Goal: Information Seeking & Learning: Learn about a topic

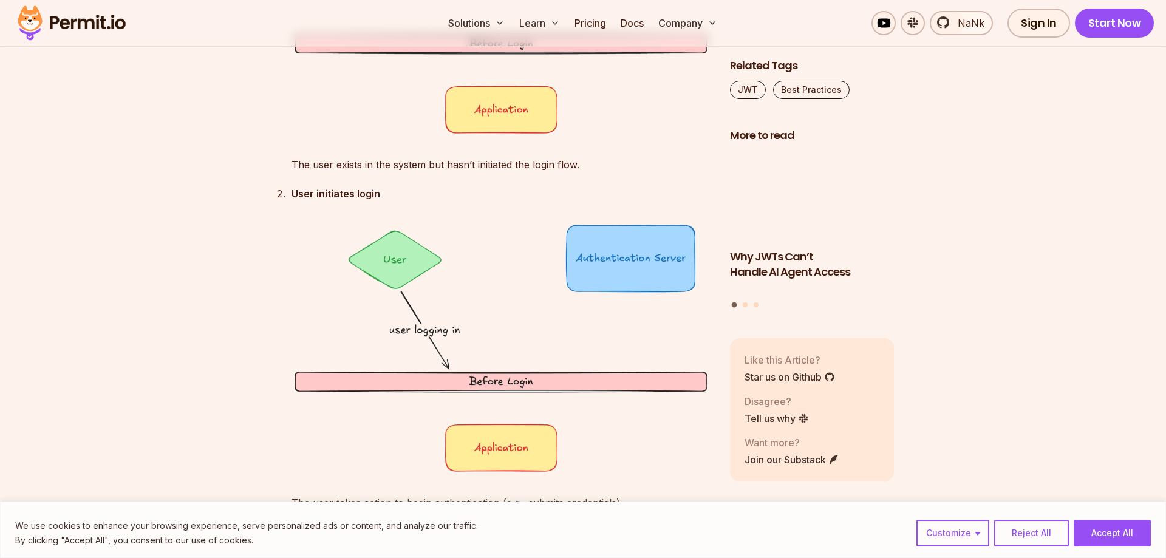
scroll to position [2106, 0]
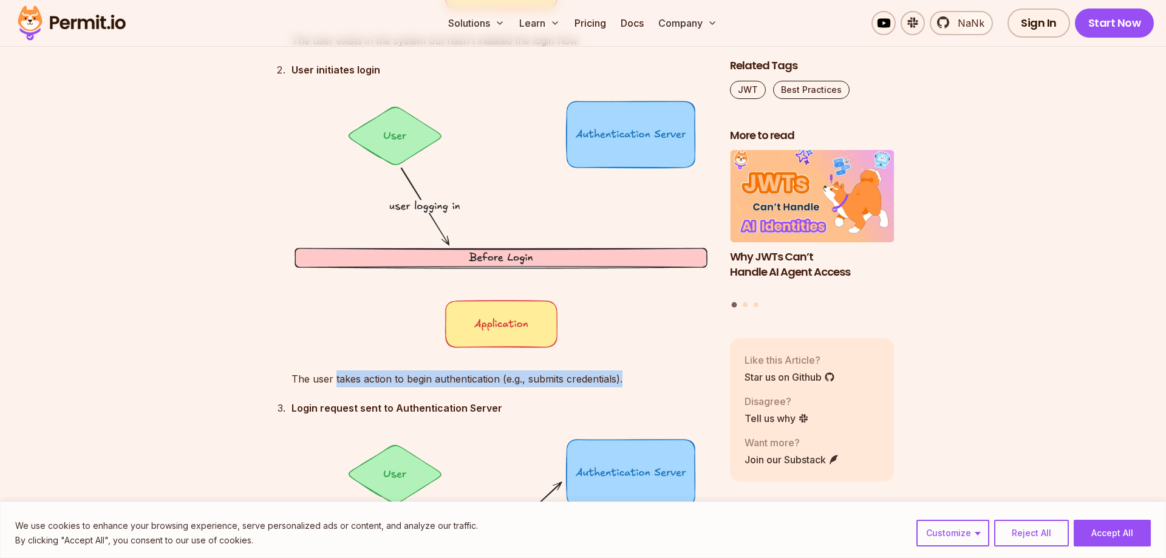
drag, startPoint x: 348, startPoint y: 381, endPoint x: 649, endPoint y: 387, distance: 300.6
click at [538, 384] on p "The user takes action to begin authentication (e.g., submits credentials)." at bounding box center [500, 378] width 419 height 17
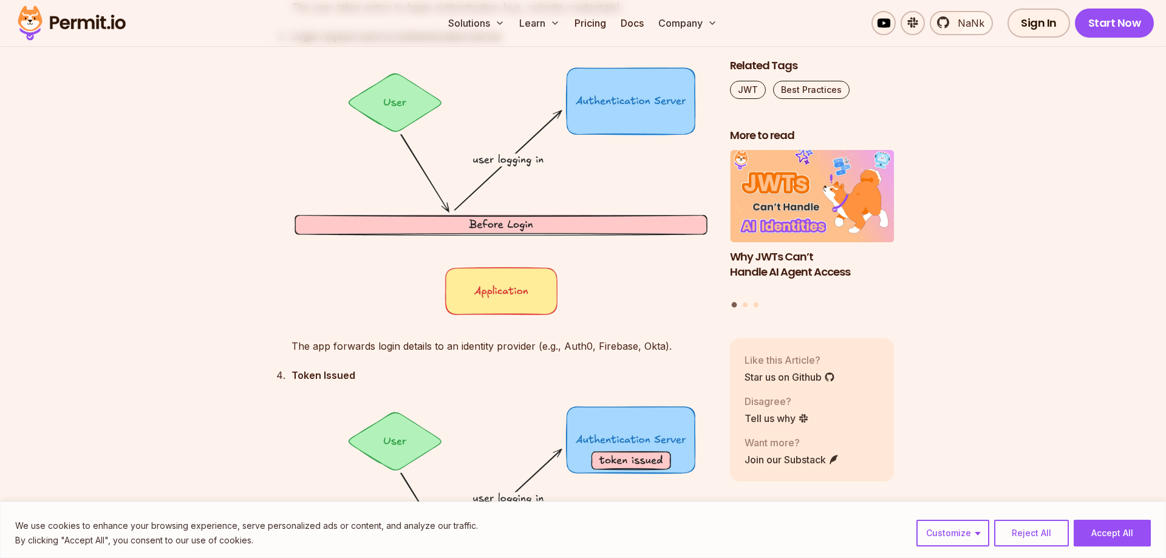
scroll to position [2539, 0]
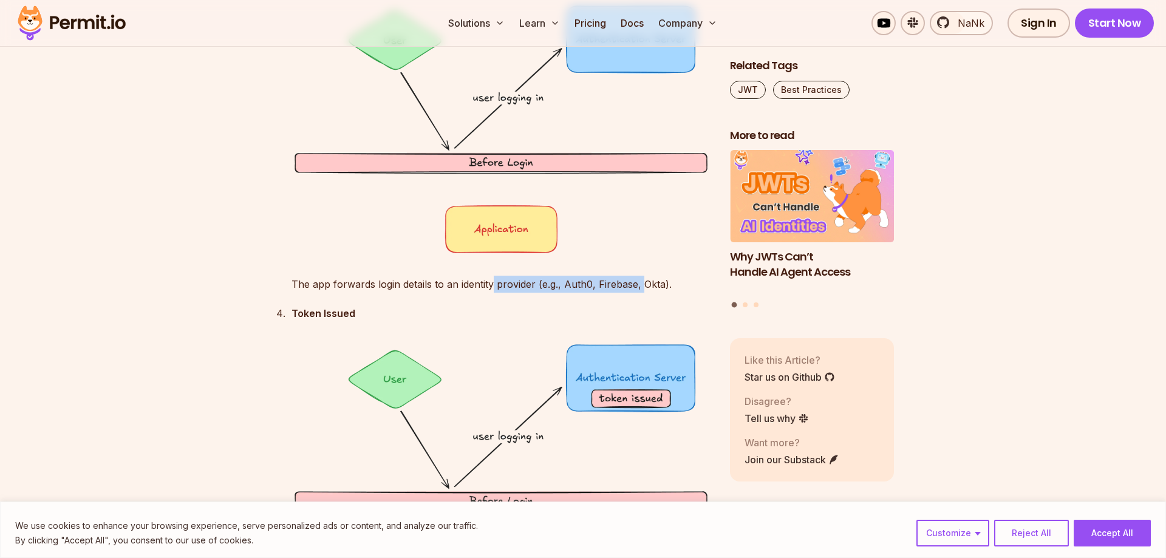
drag, startPoint x: 494, startPoint y: 284, endPoint x: 648, endPoint y: 284, distance: 154.8
click at [645, 286] on p "The app forwards login details to an identity provider (e.g., Auth0, Firebase, …" at bounding box center [500, 284] width 419 height 17
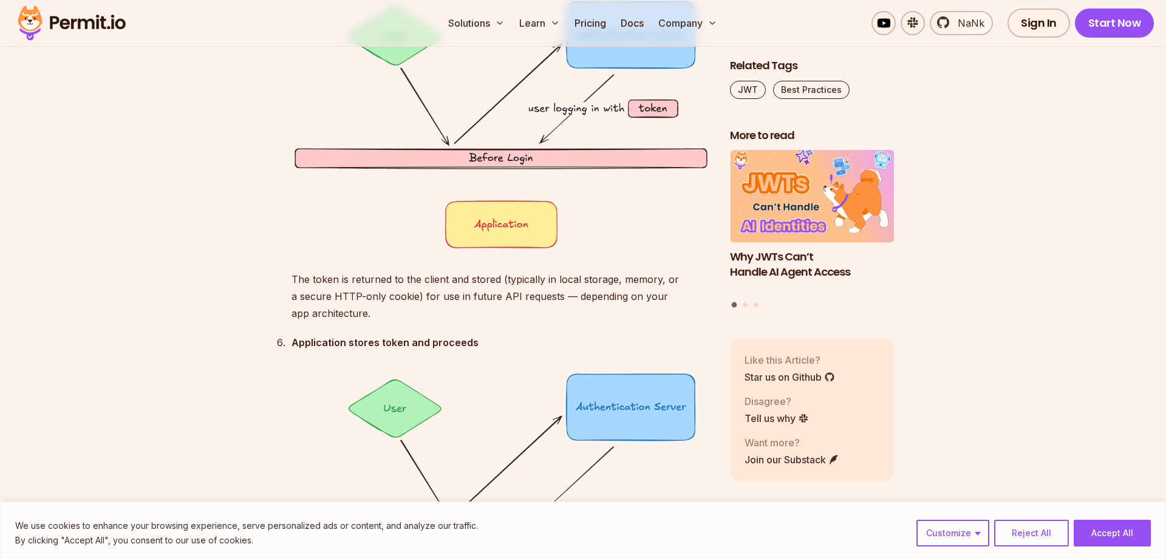
scroll to position [3282, 0]
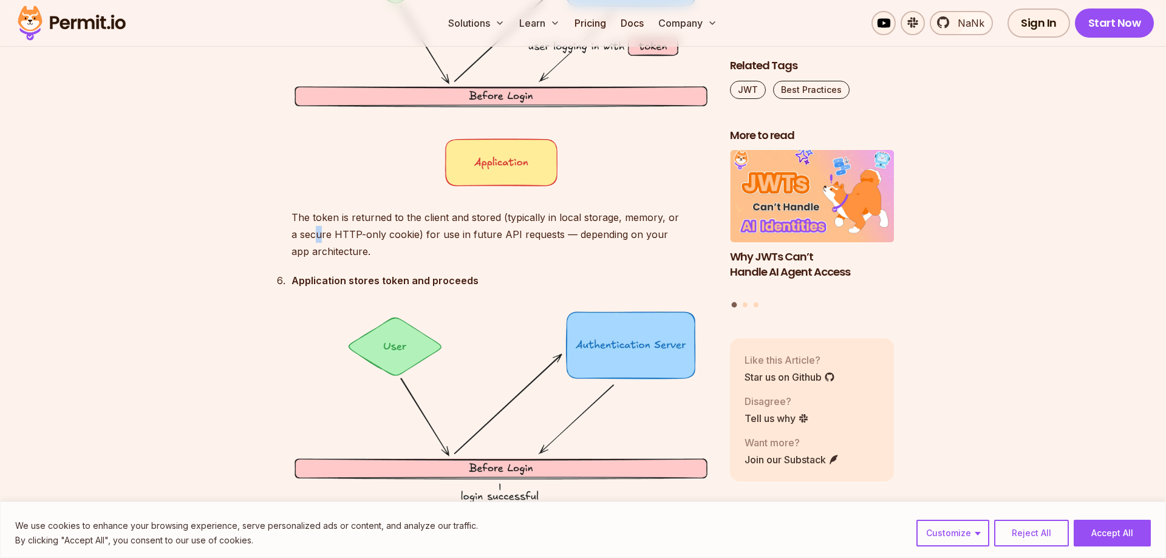
drag, startPoint x: 309, startPoint y: 231, endPoint x: 388, endPoint y: 242, distance: 79.8
click at [370, 242] on p "The token is returned to the client and stored (typically in local storage, mem…" at bounding box center [500, 234] width 419 height 51
click at [398, 238] on p "The token is returned to the client and stored (typically in local storage, mem…" at bounding box center [500, 234] width 419 height 51
click at [417, 238] on p "The token is returned to the client and stored (typically in local storage, mem…" at bounding box center [500, 234] width 419 height 51
drag, startPoint x: 413, startPoint y: 233, endPoint x: 497, endPoint y: 232, distance: 83.2
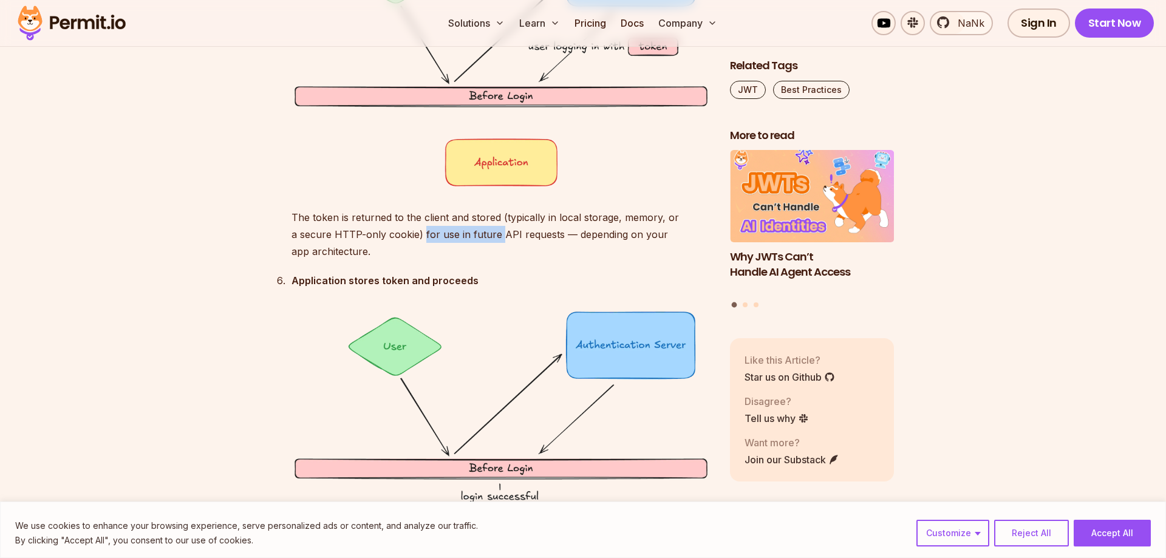
click at [493, 233] on p "The token is returned to the client and stored (typically in local storage, mem…" at bounding box center [500, 234] width 419 height 51
drag, startPoint x: 530, startPoint y: 236, endPoint x: 538, endPoint y: 235, distance: 8.0
click at [537, 235] on p "The token is returned to the client and stored (typically in local storage, mem…" at bounding box center [500, 234] width 419 height 51
drag, startPoint x: 591, startPoint y: 235, endPoint x: 635, endPoint y: 237, distance: 44.4
click at [602, 234] on p "The token is returned to the client and stored (typically in local storage, mem…" at bounding box center [500, 234] width 419 height 51
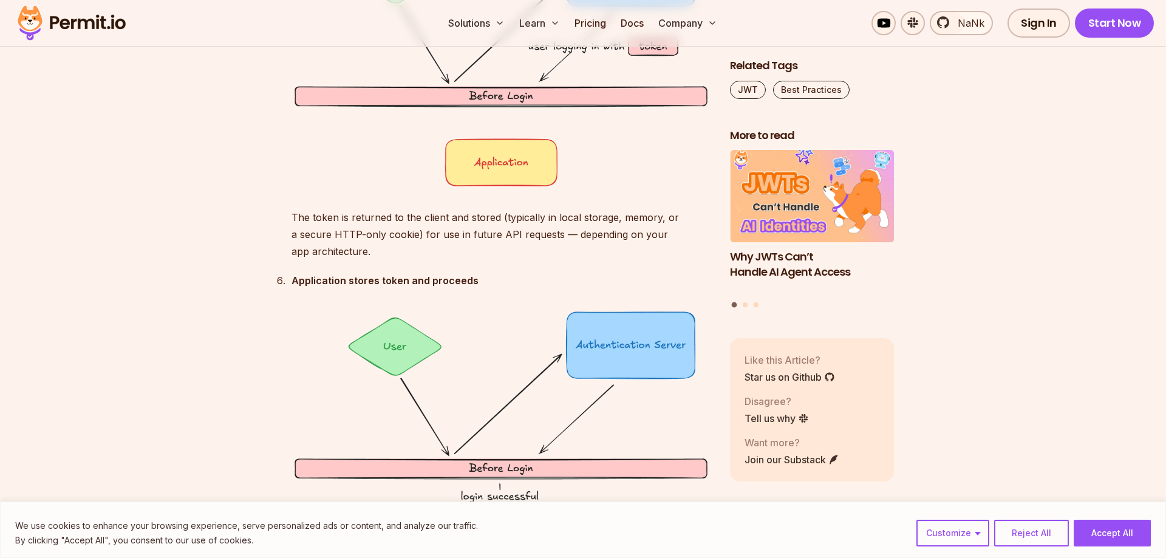
drag, startPoint x: 636, startPoint y: 237, endPoint x: 308, endPoint y: 282, distance: 330.9
click at [633, 237] on p "The token is returned to the client and stored (typically in local storage, mem…" at bounding box center [500, 234] width 419 height 51
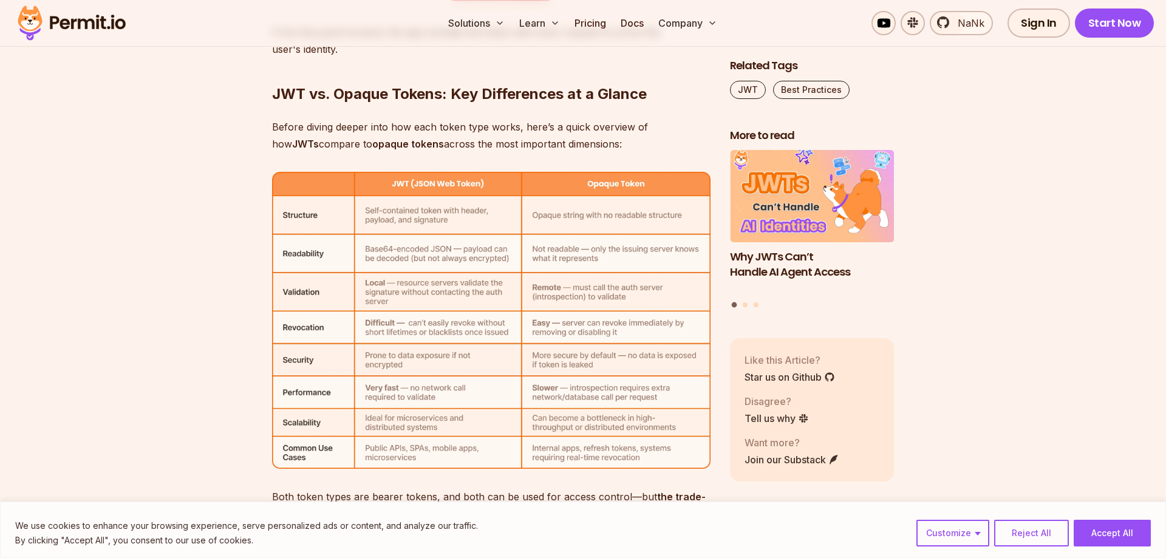
scroll to position [3901, 0]
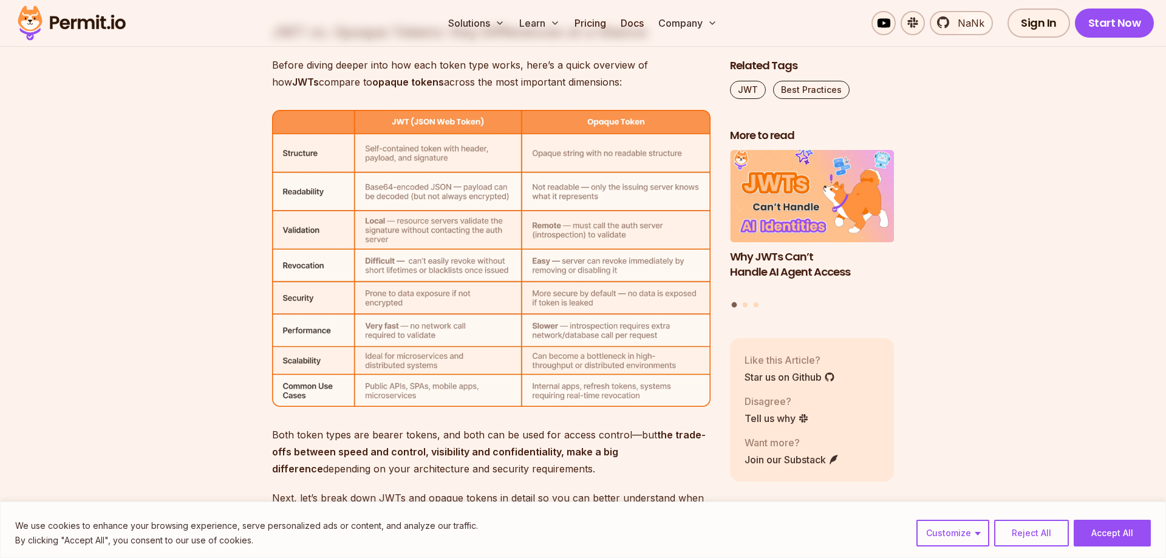
drag, startPoint x: 520, startPoint y: 430, endPoint x: 617, endPoint y: 460, distance: 101.6
click at [617, 460] on p "Both token types are bearer tokens, and both can be used for access control—but…" at bounding box center [491, 451] width 438 height 51
click at [629, 465] on p "Both token types are bearer tokens, and both can be used for access control—but…" at bounding box center [491, 451] width 438 height 51
drag, startPoint x: 294, startPoint y: 449, endPoint x: 623, endPoint y: 471, distance: 329.8
click at [623, 471] on p "Both token types are bearer tokens, and both can be used for access control—but…" at bounding box center [491, 451] width 438 height 51
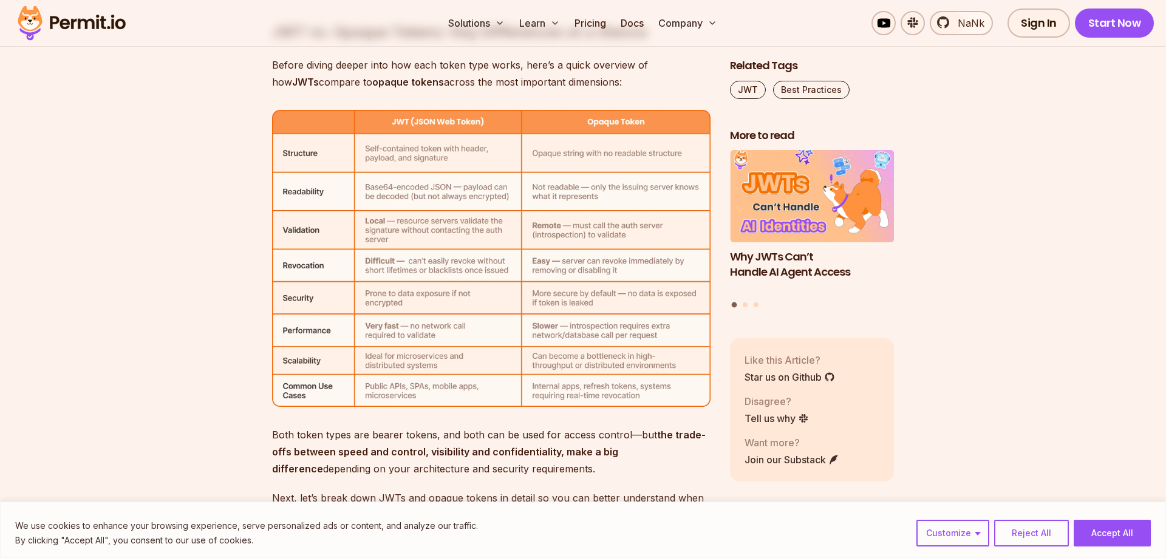
click at [377, 452] on strong "the trade-offs between speed and control, visibility and confidentiality, make …" at bounding box center [488, 452] width 433 height 46
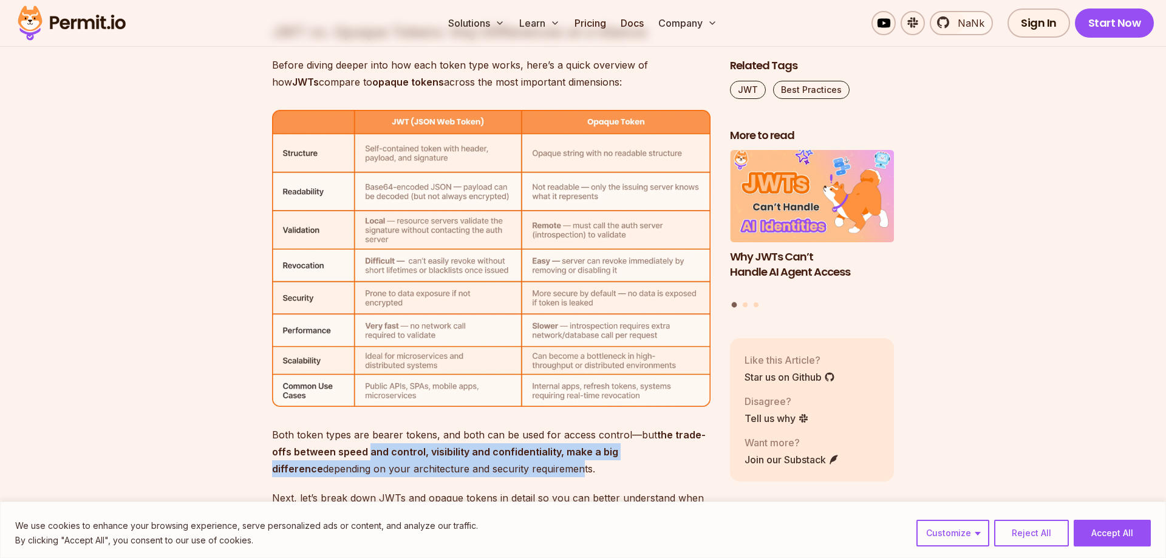
drag, startPoint x: 368, startPoint y: 451, endPoint x: 528, endPoint y: 474, distance: 161.3
click at [525, 474] on p "Both token types are bearer tokens, and both can be used for access control—but…" at bounding box center [491, 451] width 438 height 51
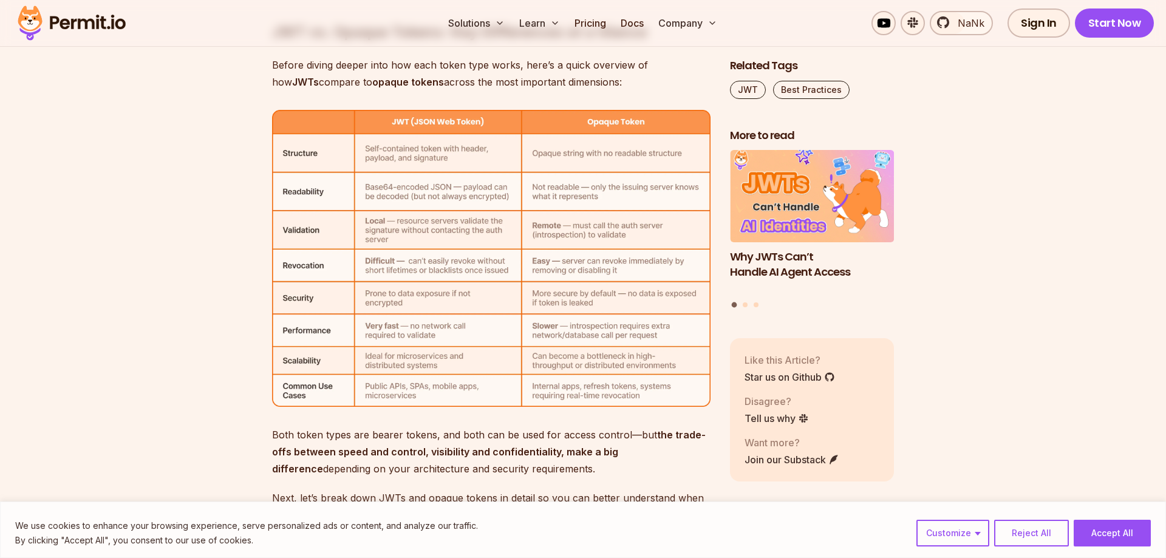
click at [541, 472] on p "Both token types are bearer tokens, and both can be used for access control—but…" at bounding box center [491, 451] width 438 height 51
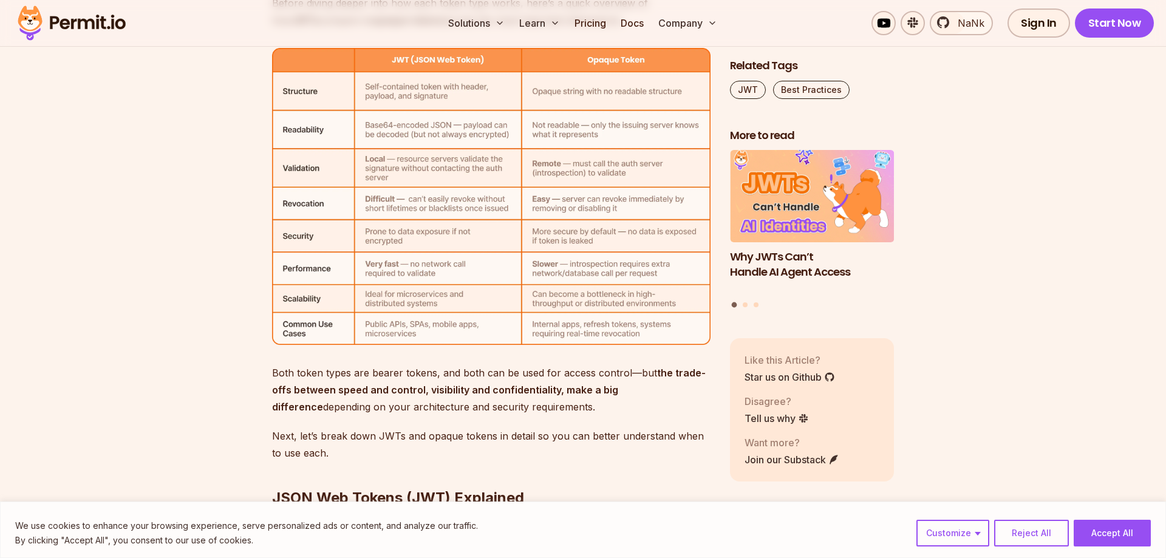
scroll to position [4087, 0]
